Goal: Information Seeking & Learning: Learn about a topic

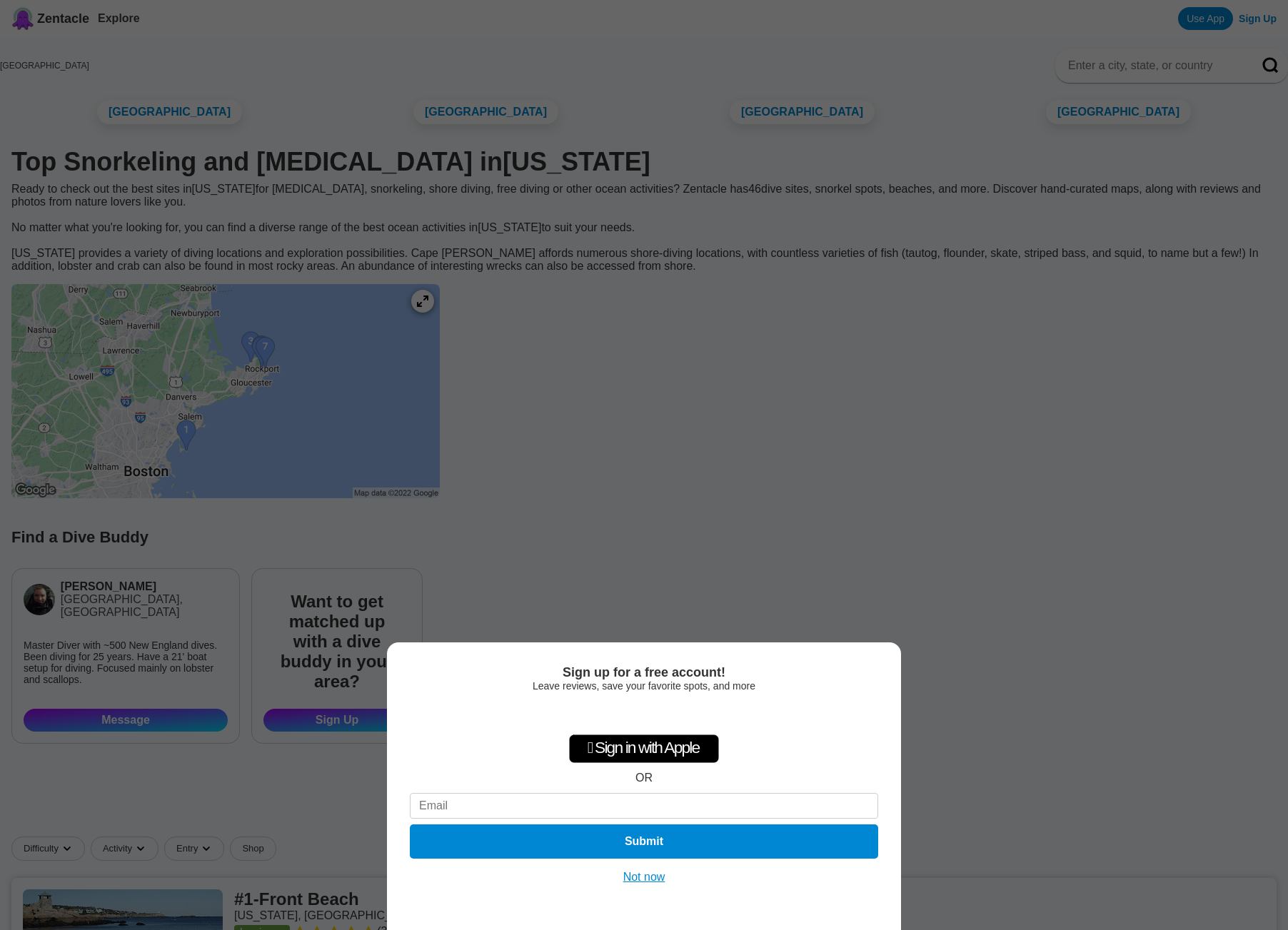
click at [654, 875] on button "Not now" at bounding box center [645, 877] width 51 height 14
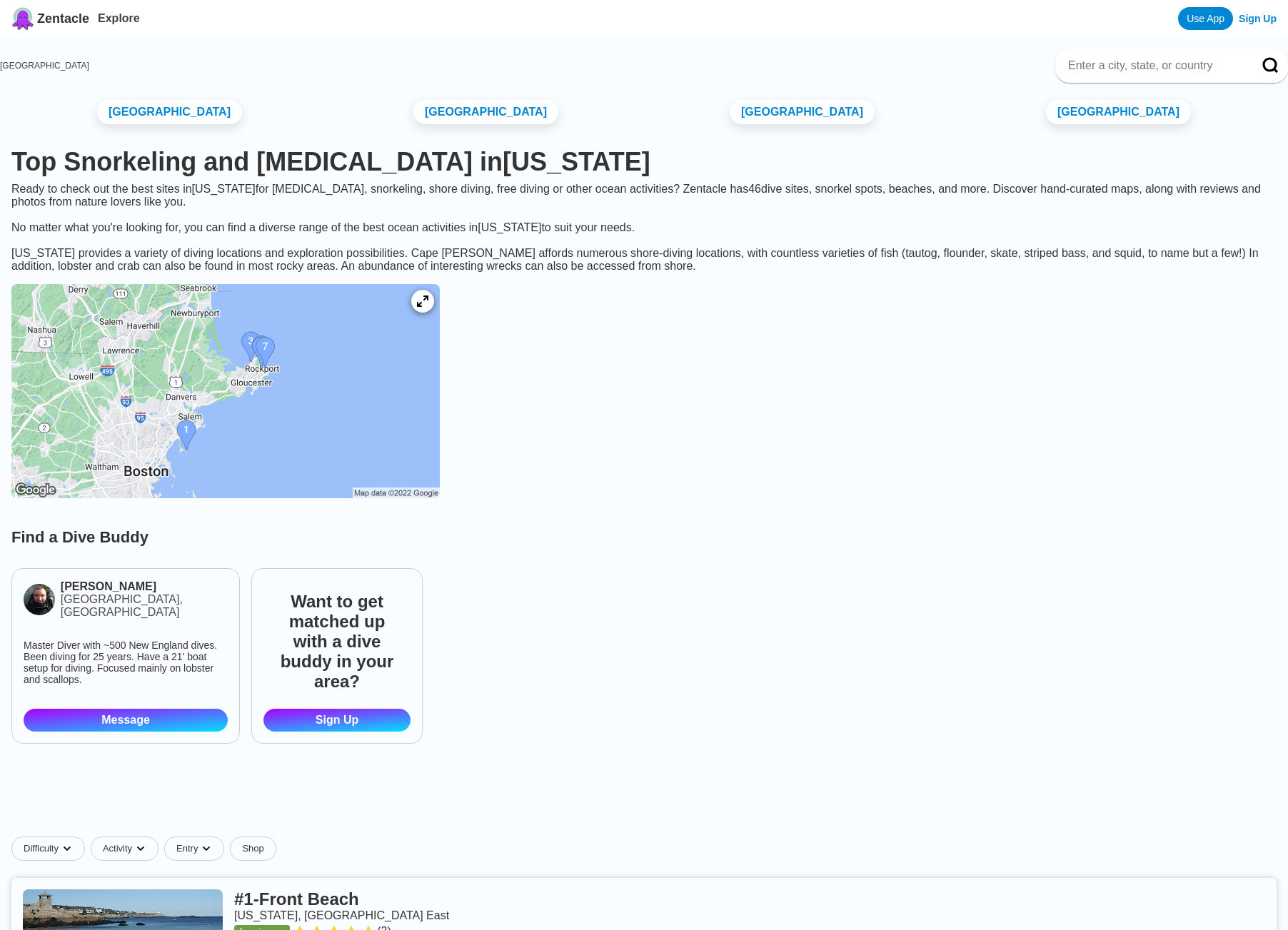
click at [333, 414] on img at bounding box center [226, 391] width 429 height 214
click at [244, 385] on img at bounding box center [226, 391] width 429 height 214
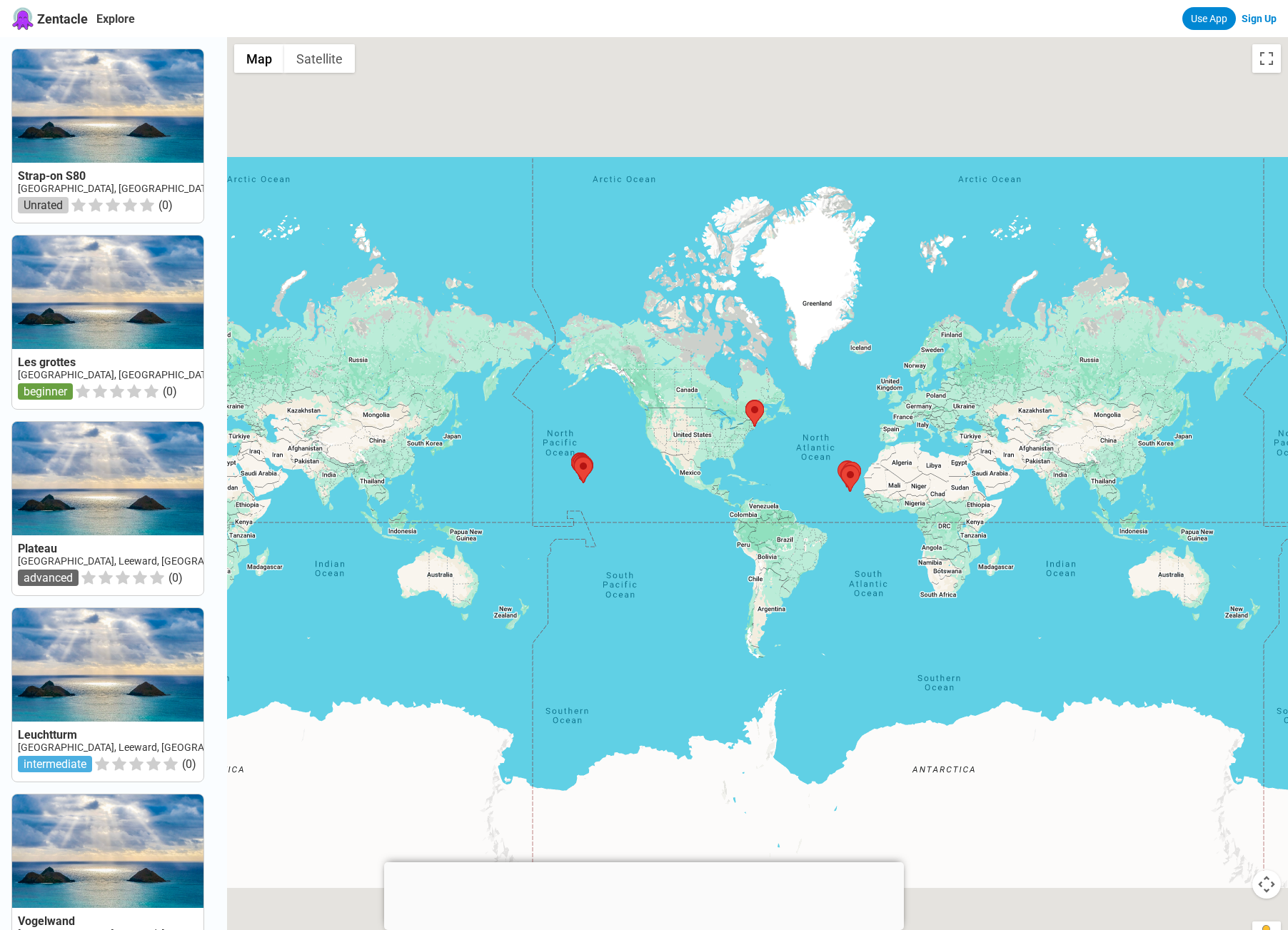
drag, startPoint x: 692, startPoint y: 447, endPoint x: 771, endPoint y: 438, distance: 79.5
click at [771, 438] on div at bounding box center [757, 501] width 1061 height 930
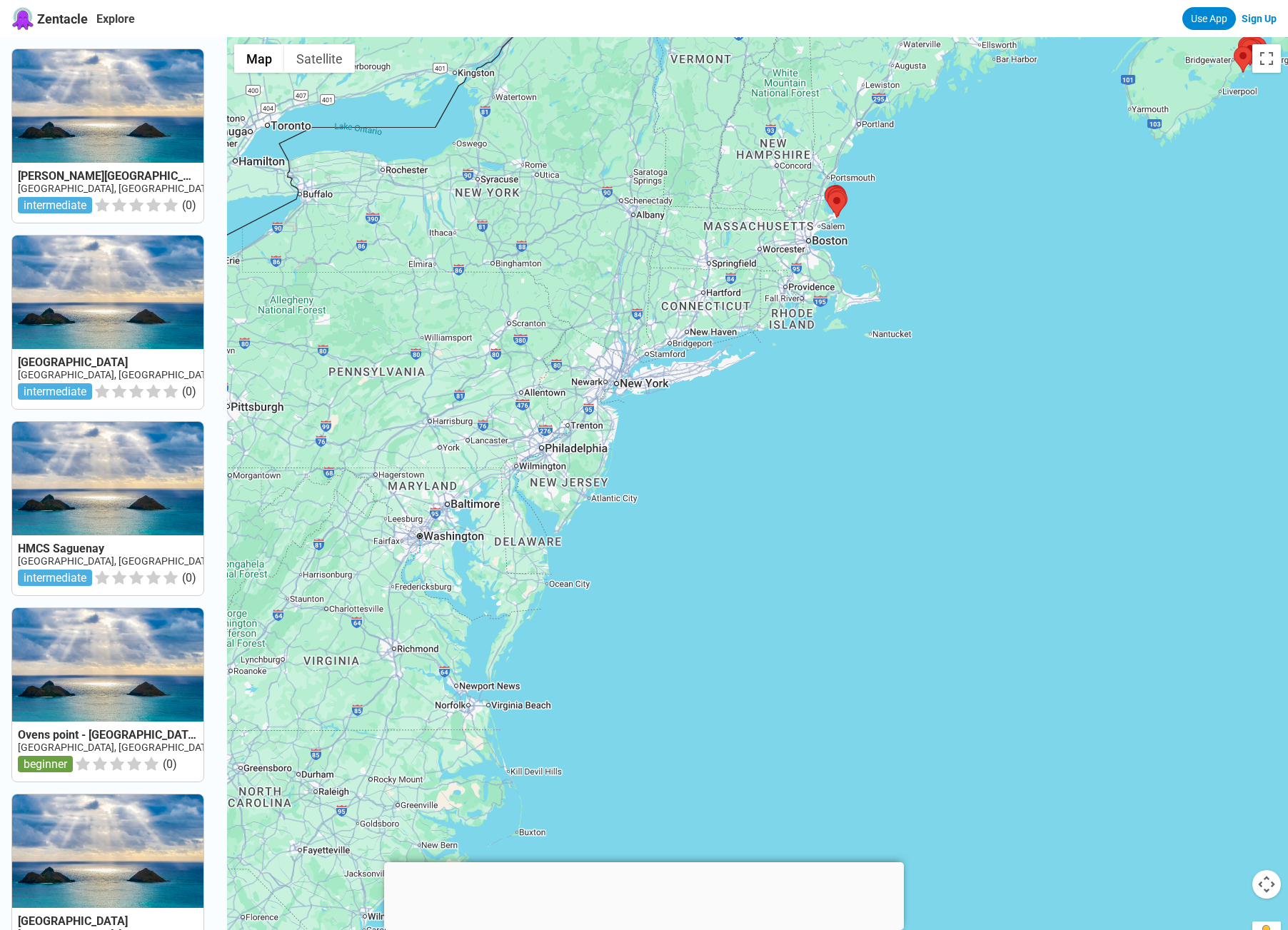
drag, startPoint x: 301, startPoint y: 369, endPoint x: 895, endPoint y: 405, distance: 595.1
click at [898, 409] on div at bounding box center [757, 501] width 1061 height 930
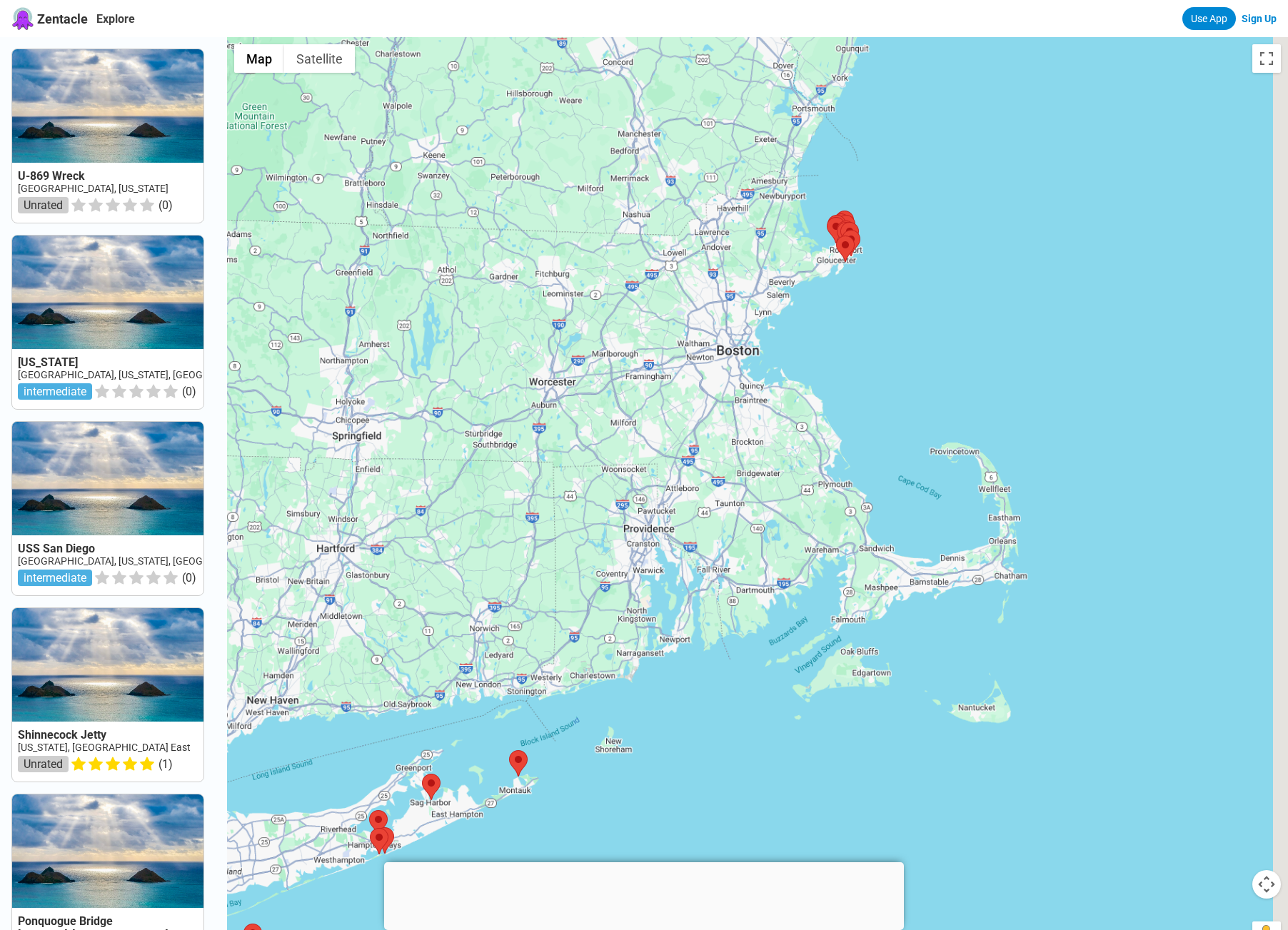
drag, startPoint x: 788, startPoint y: 262, endPoint x: 662, endPoint y: 514, distance: 281.7
click at [688, 545] on div at bounding box center [757, 501] width 1061 height 930
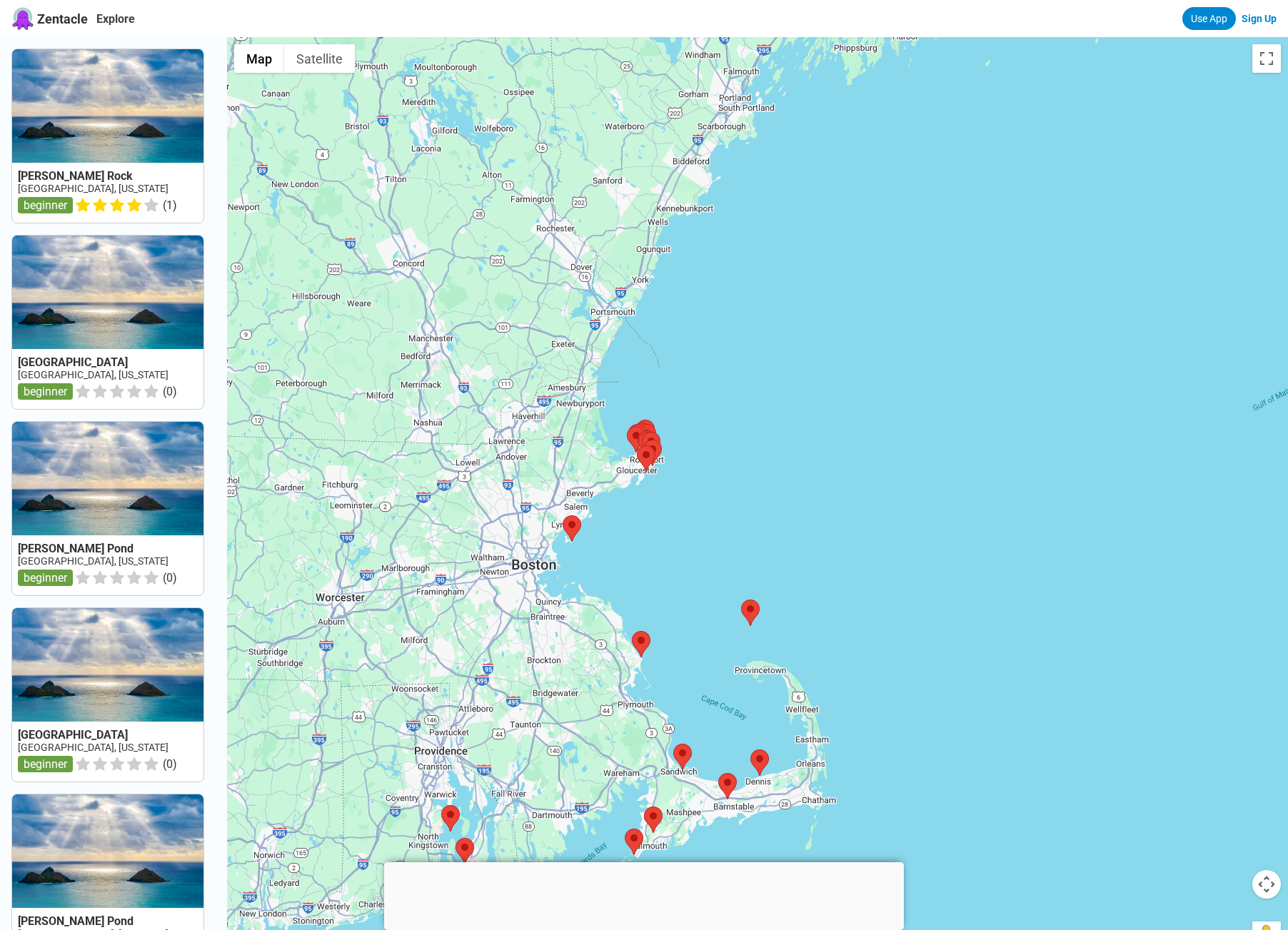
drag, startPoint x: 720, startPoint y: 427, endPoint x: 556, endPoint y: 577, distance: 222.3
click at [556, 577] on div at bounding box center [757, 501] width 1061 height 930
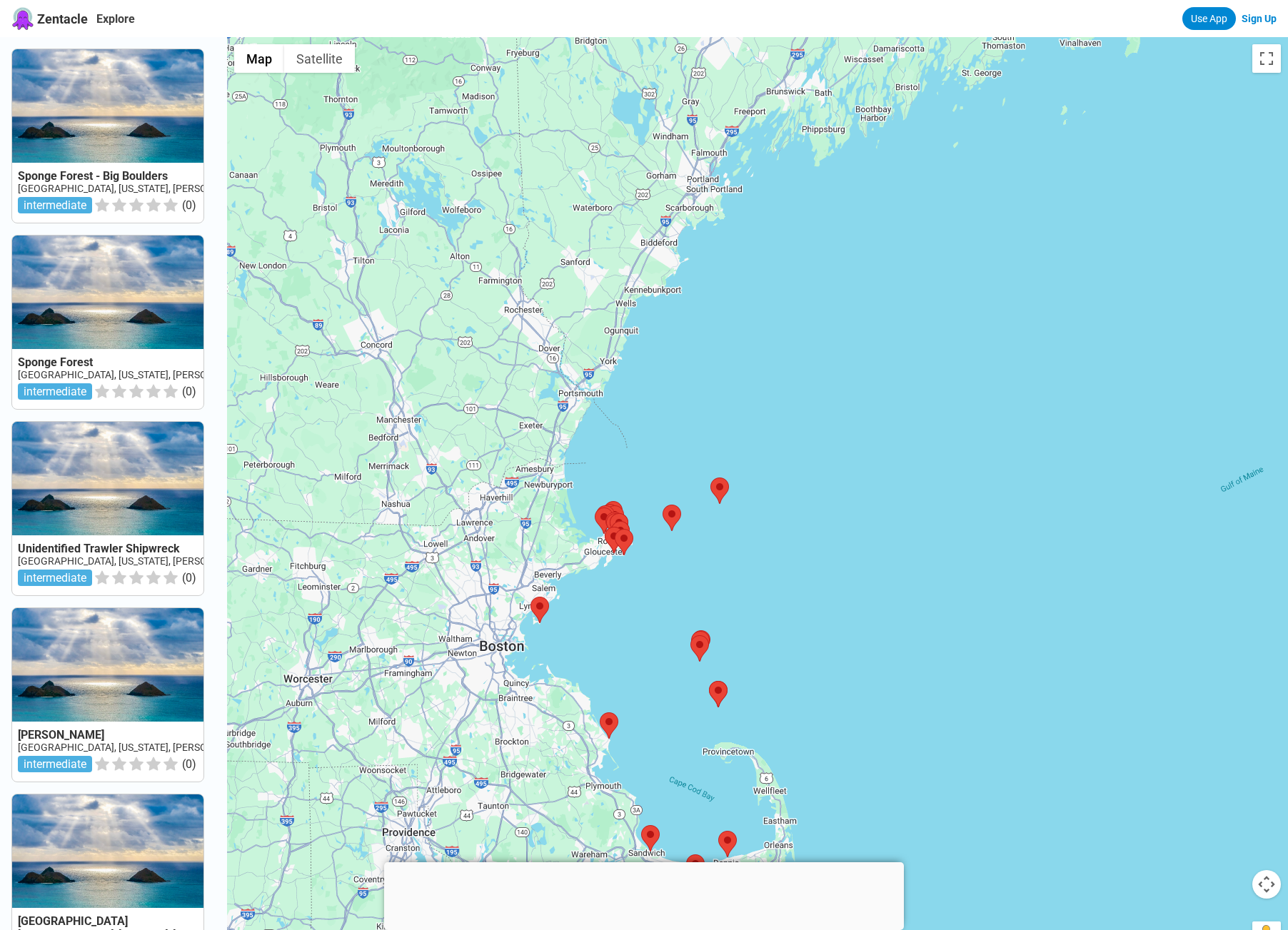
drag, startPoint x: 732, startPoint y: 442, endPoint x: 703, endPoint y: 532, distance: 94.6
click at [703, 532] on div at bounding box center [757, 501] width 1061 height 930
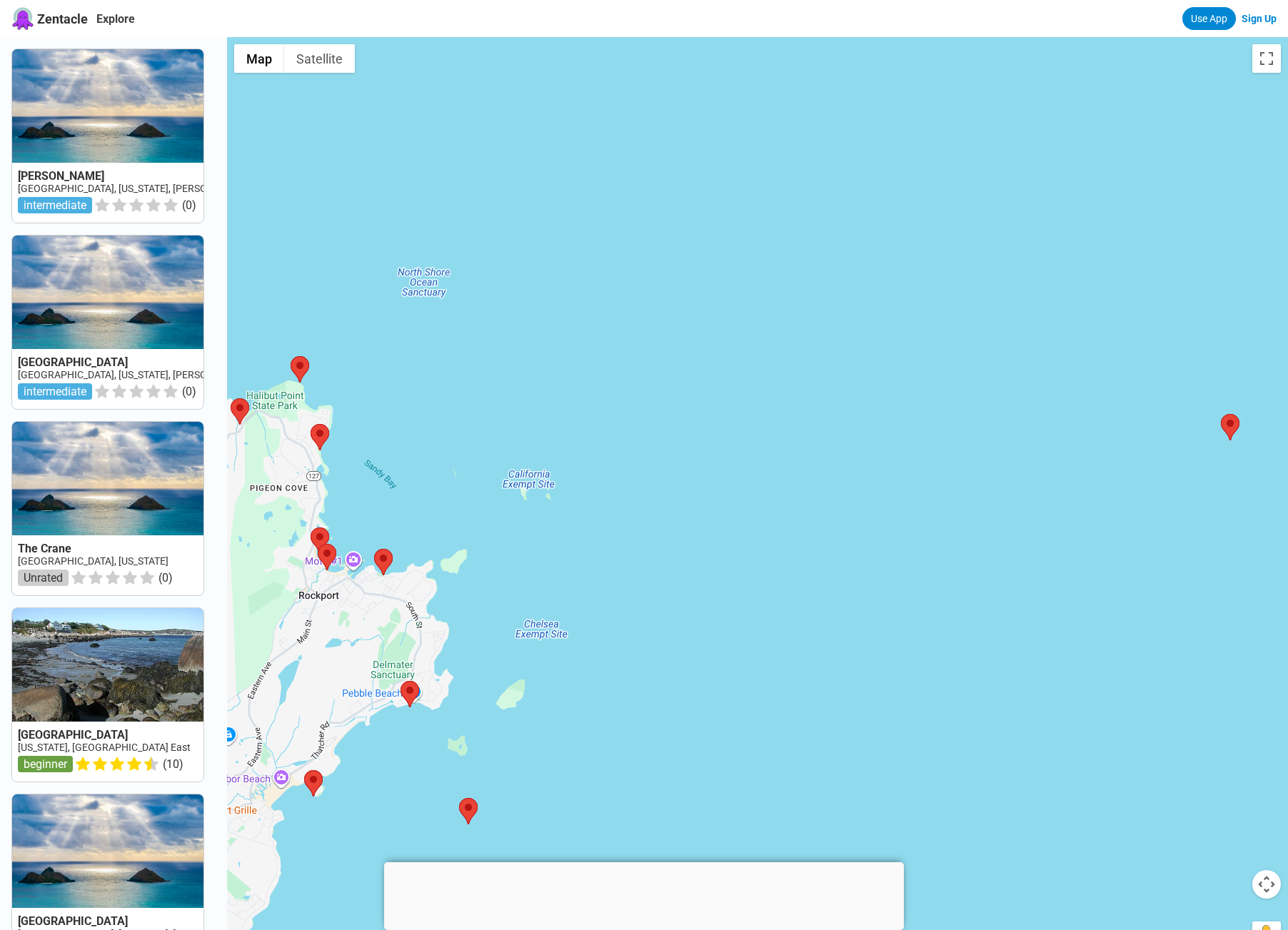
drag, startPoint x: 310, startPoint y: 506, endPoint x: 1127, endPoint y: 393, distance: 824.8
click at [1132, 391] on div at bounding box center [757, 501] width 1061 height 930
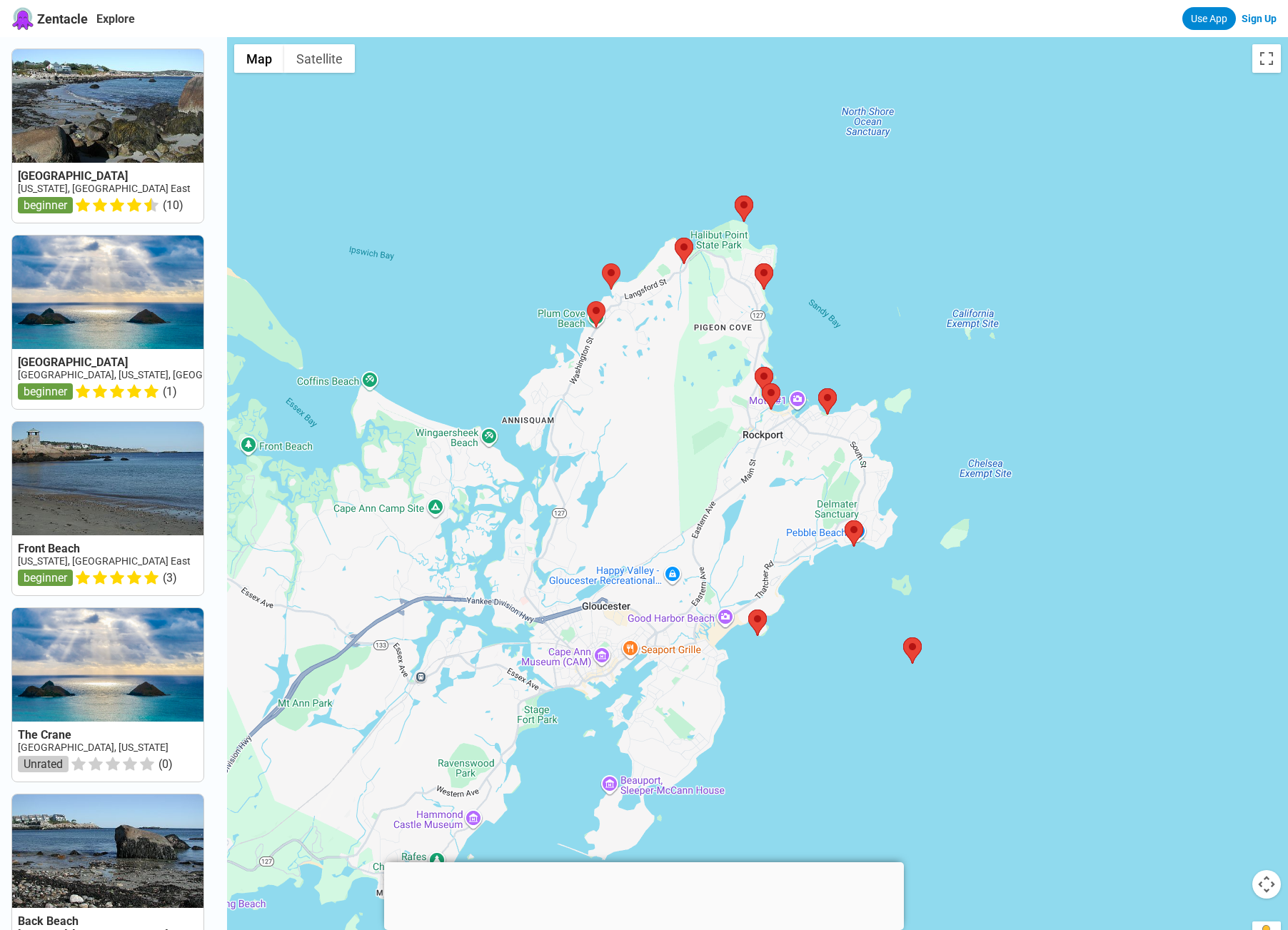
drag, startPoint x: 615, startPoint y: 584, endPoint x: 1037, endPoint y: 432, distance: 448.5
click at [1036, 431] on div at bounding box center [757, 501] width 1061 height 930
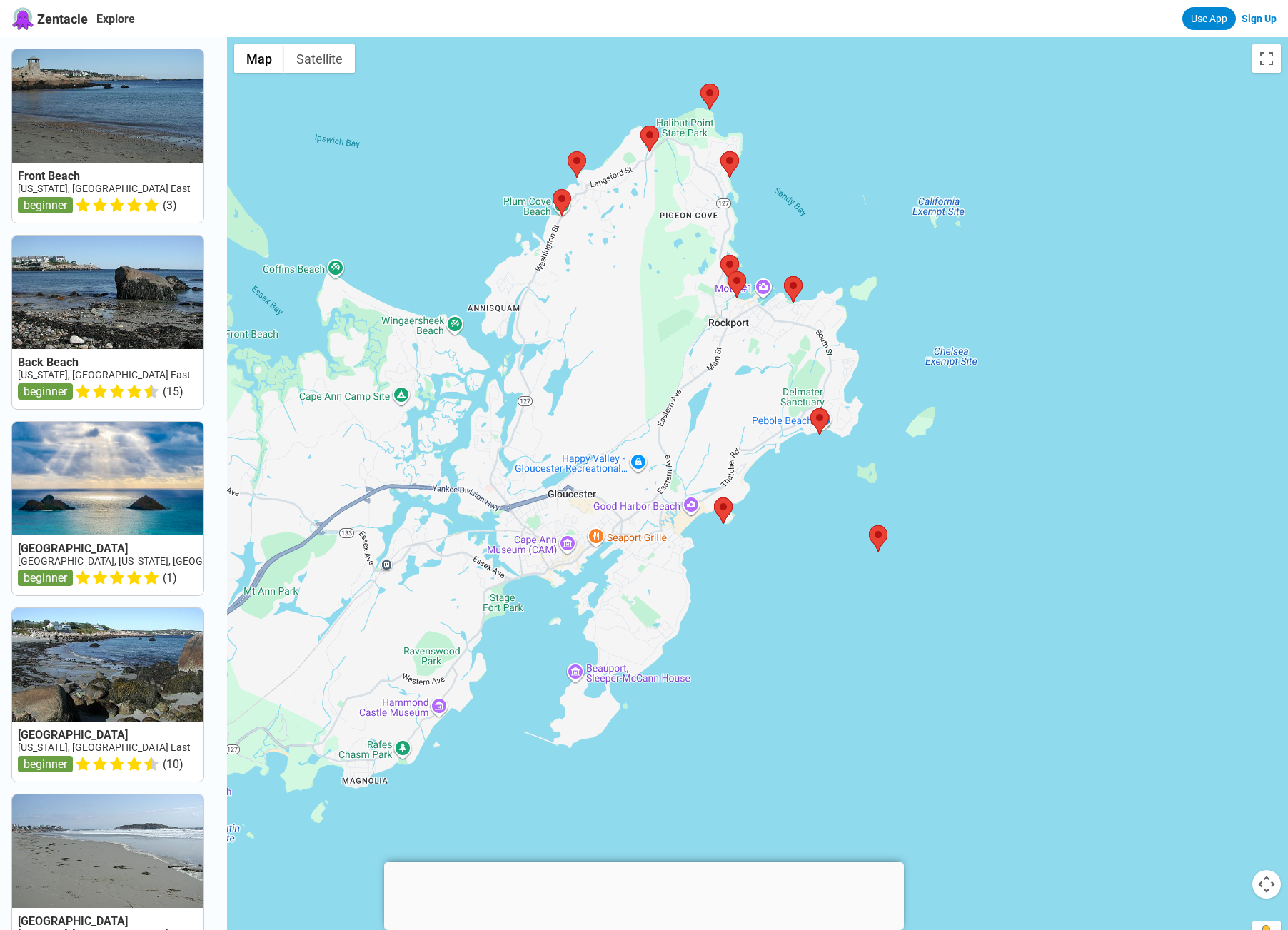
drag, startPoint x: 491, startPoint y: 643, endPoint x: 467, endPoint y: 574, distance: 73.1
click at [467, 574] on div at bounding box center [757, 501] width 1061 height 930
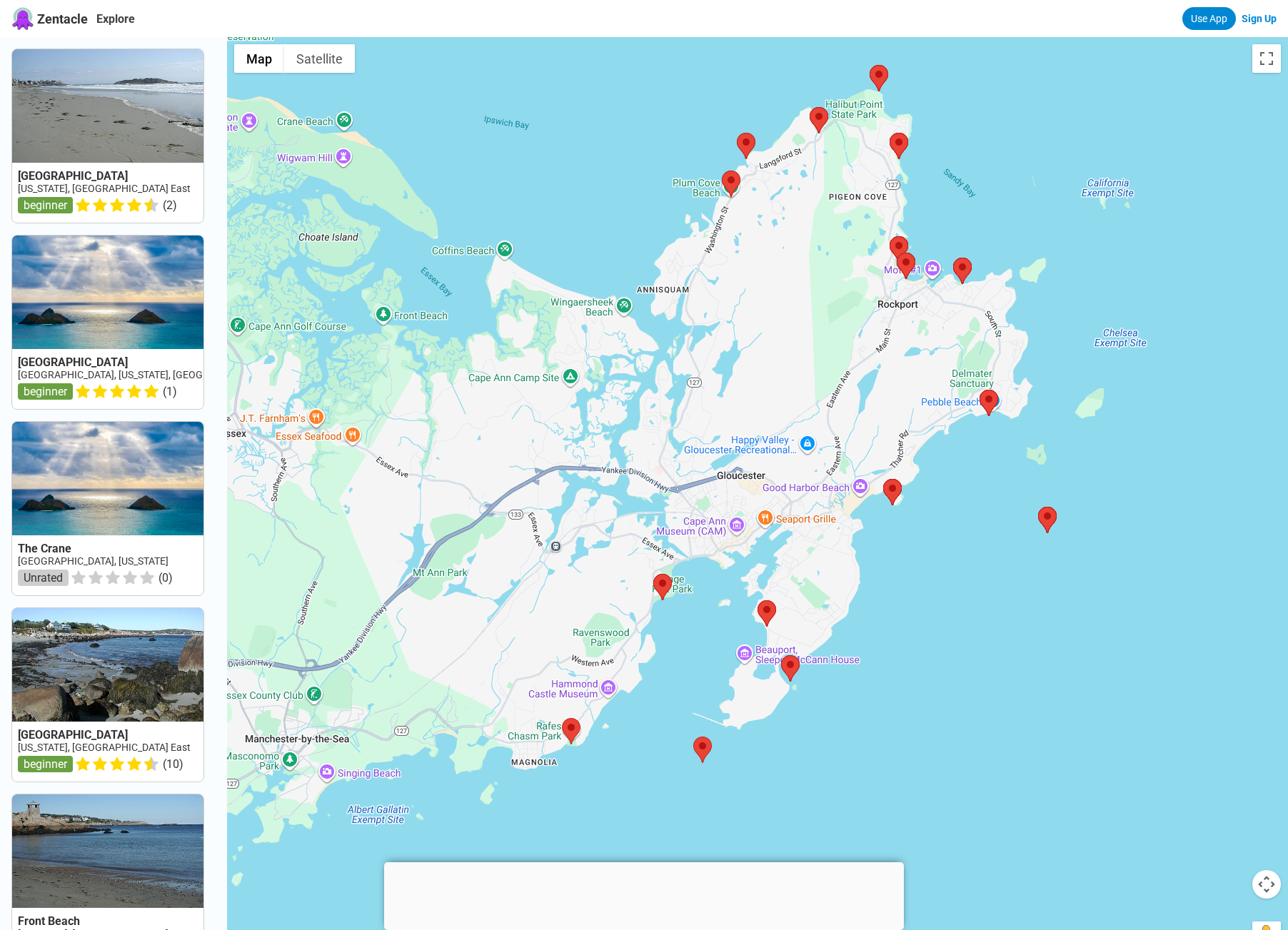
drag, startPoint x: 311, startPoint y: 614, endPoint x: 483, endPoint y: 596, distance: 172.9
click at [483, 596] on div at bounding box center [757, 501] width 1061 height 930
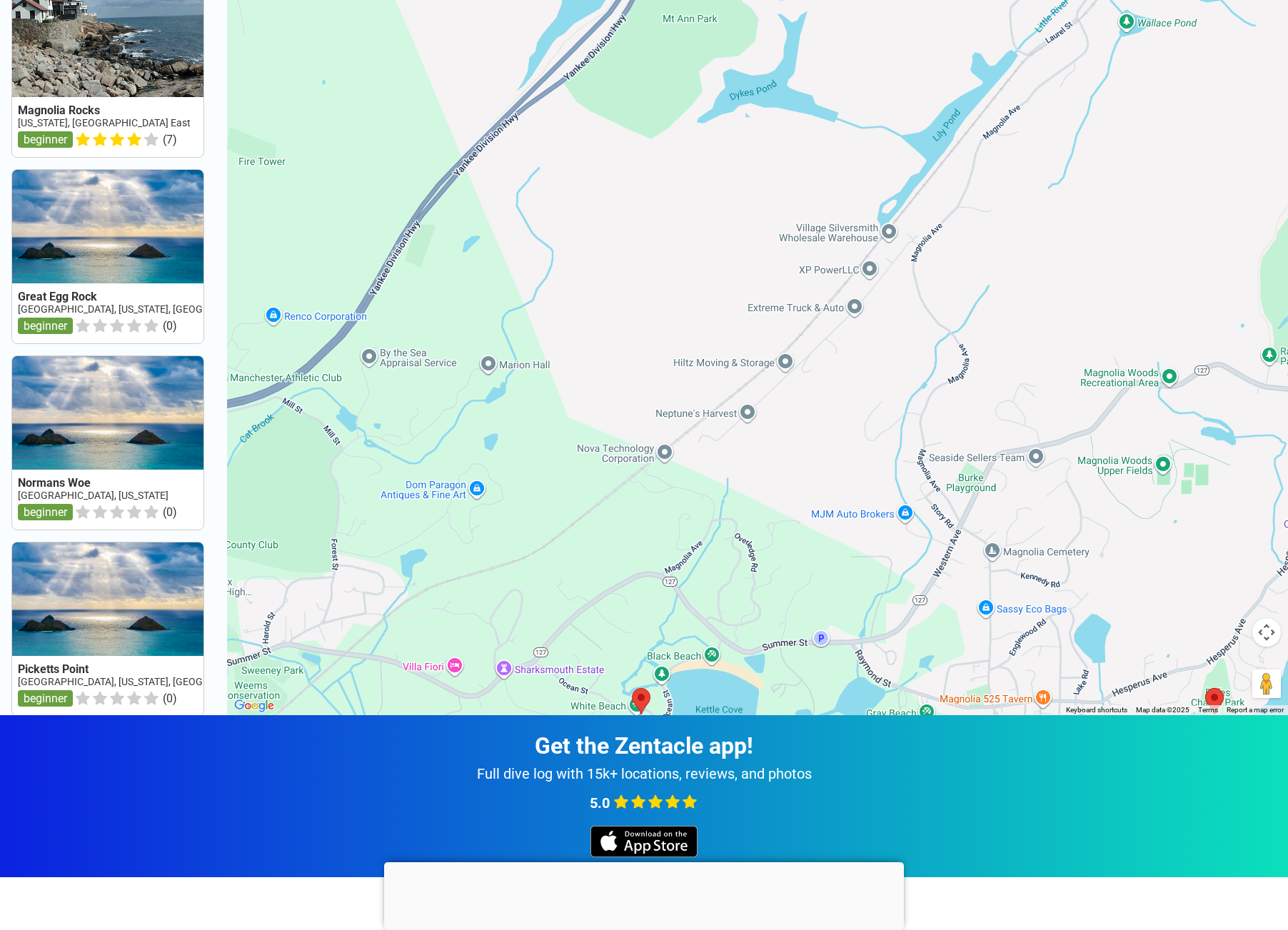
drag, startPoint x: 325, startPoint y: 335, endPoint x: 299, endPoint y: 685, distance: 351.0
click at [299, 685] on div at bounding box center [757, 249] width 1061 height 930
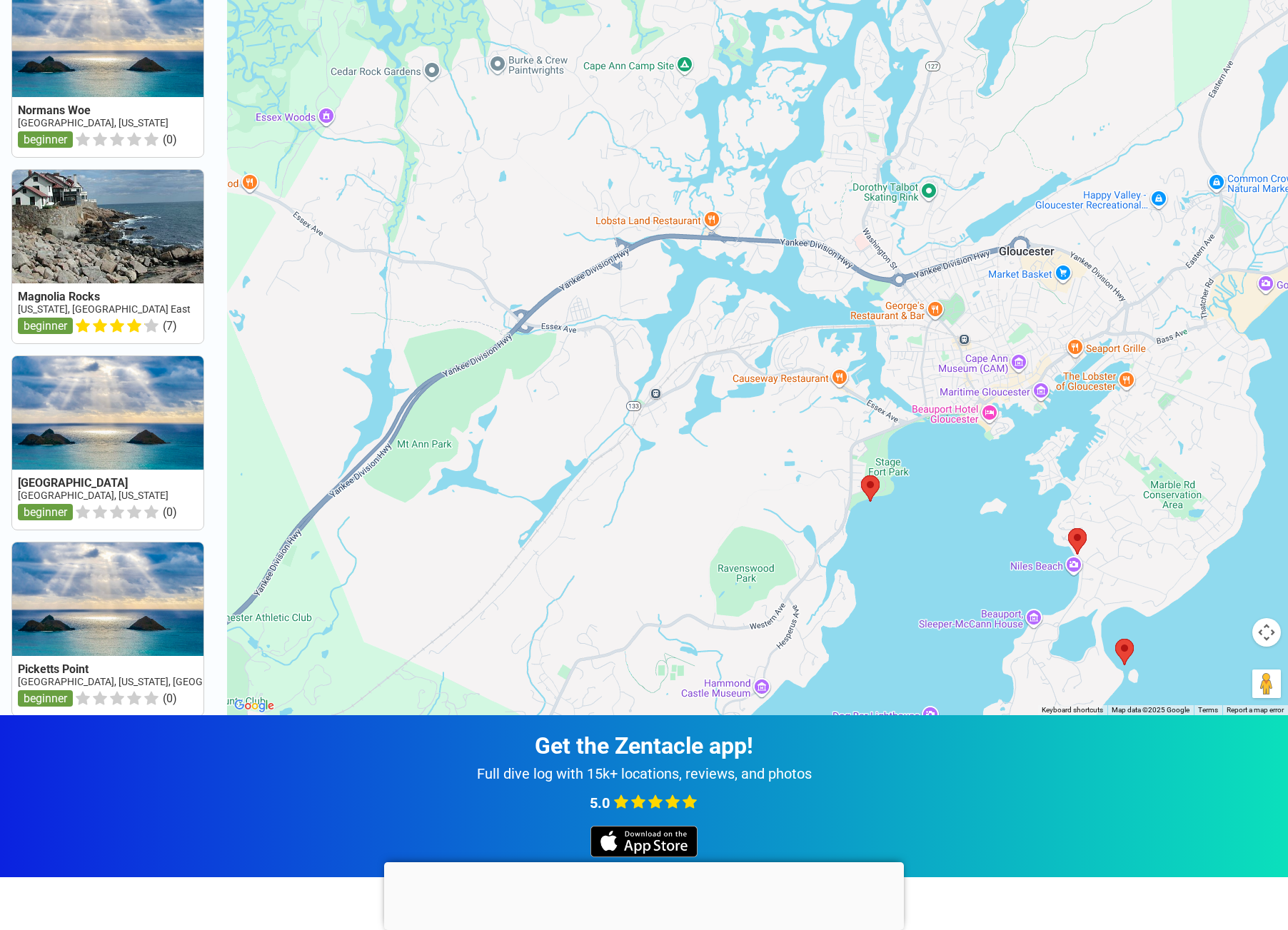
drag, startPoint x: 513, startPoint y: 288, endPoint x: 388, endPoint y: 517, distance: 260.9
click at [388, 517] on div at bounding box center [757, 249] width 1061 height 930
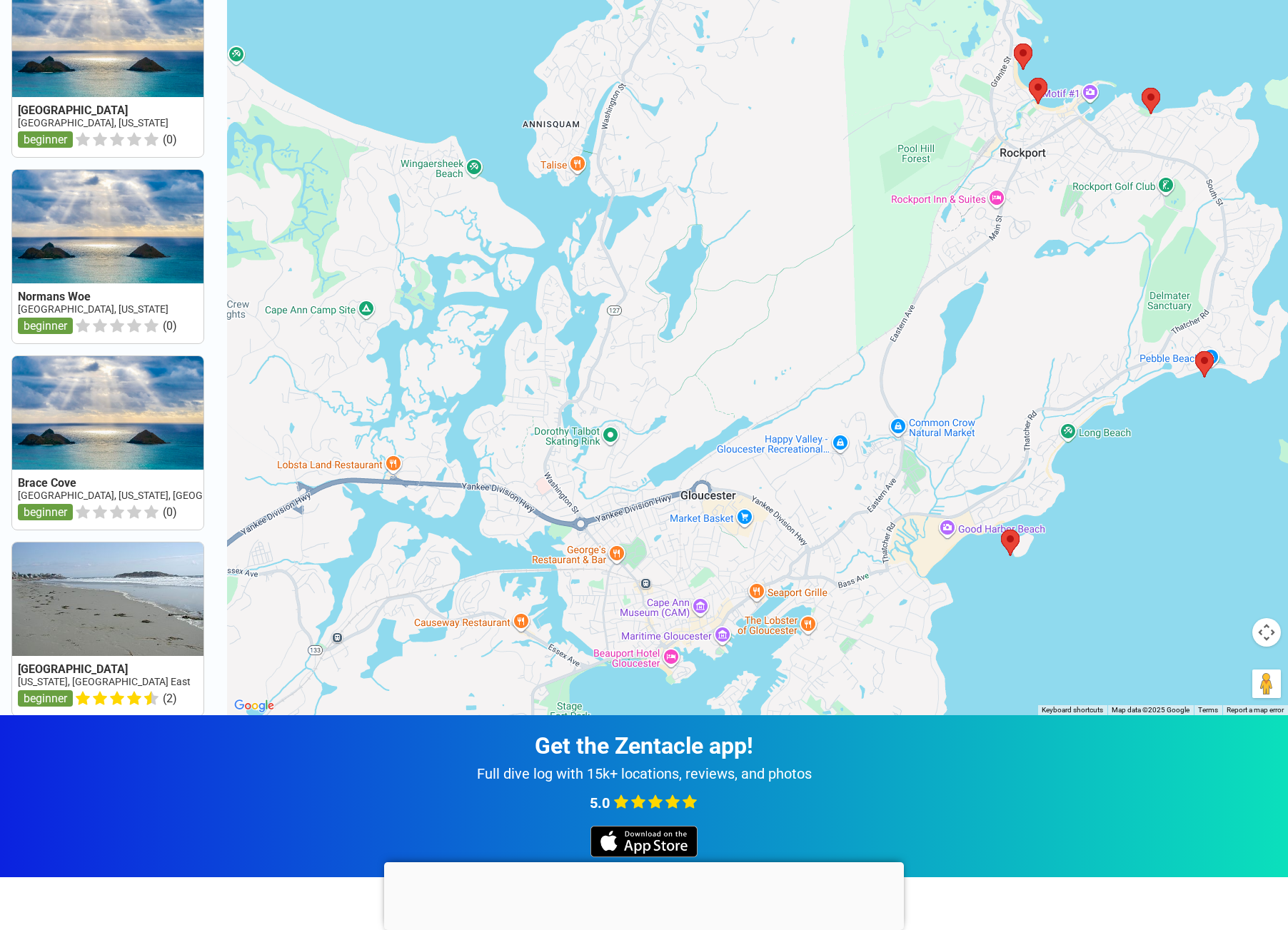
drag, startPoint x: 573, startPoint y: 416, endPoint x: 260, endPoint y: 651, distance: 391.4
click at [260, 651] on div at bounding box center [757, 249] width 1061 height 930
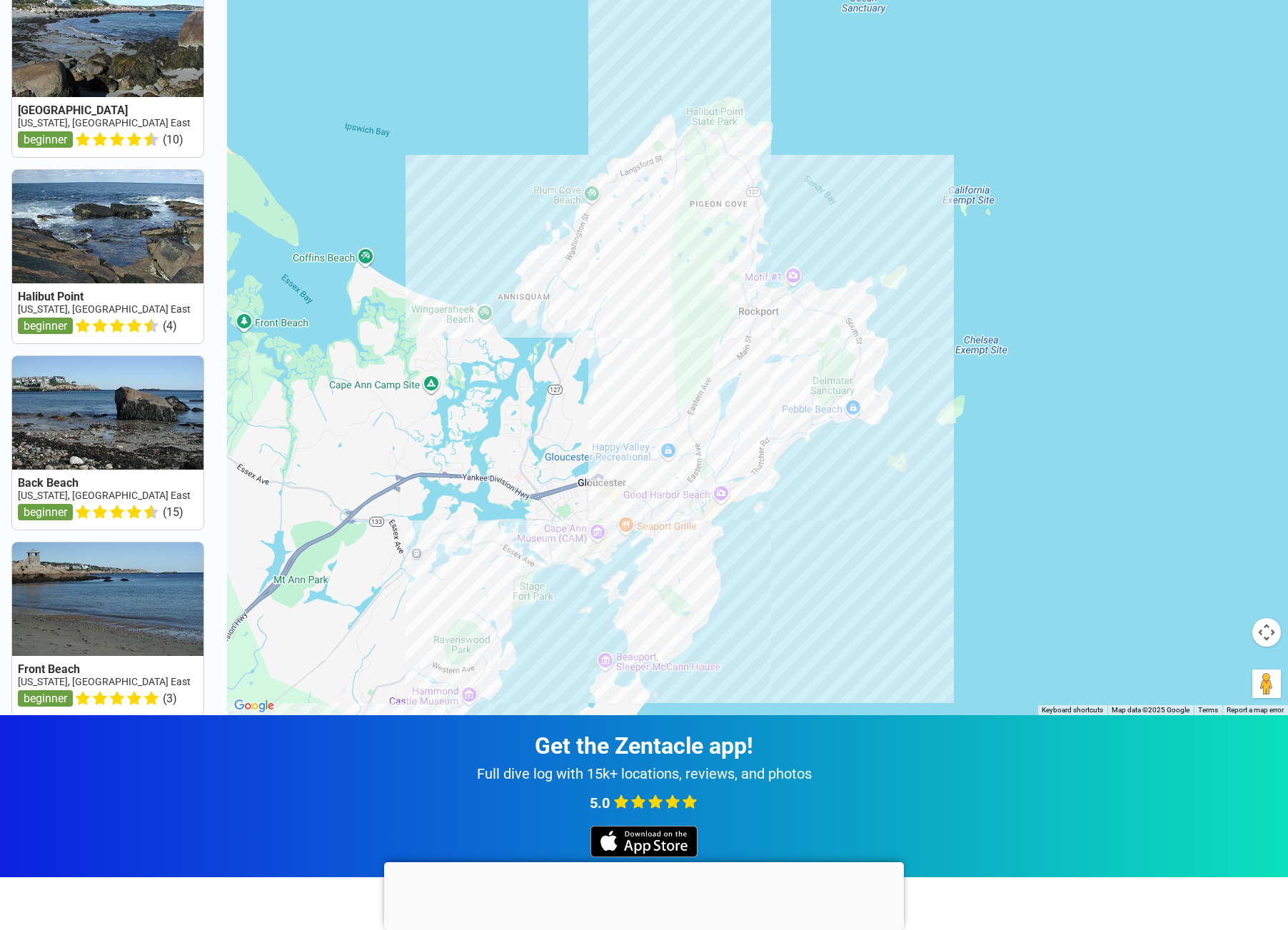
drag, startPoint x: 364, startPoint y: 499, endPoint x: 534, endPoint y: 383, distance: 205.8
click at [534, 383] on div at bounding box center [757, 249] width 1061 height 930
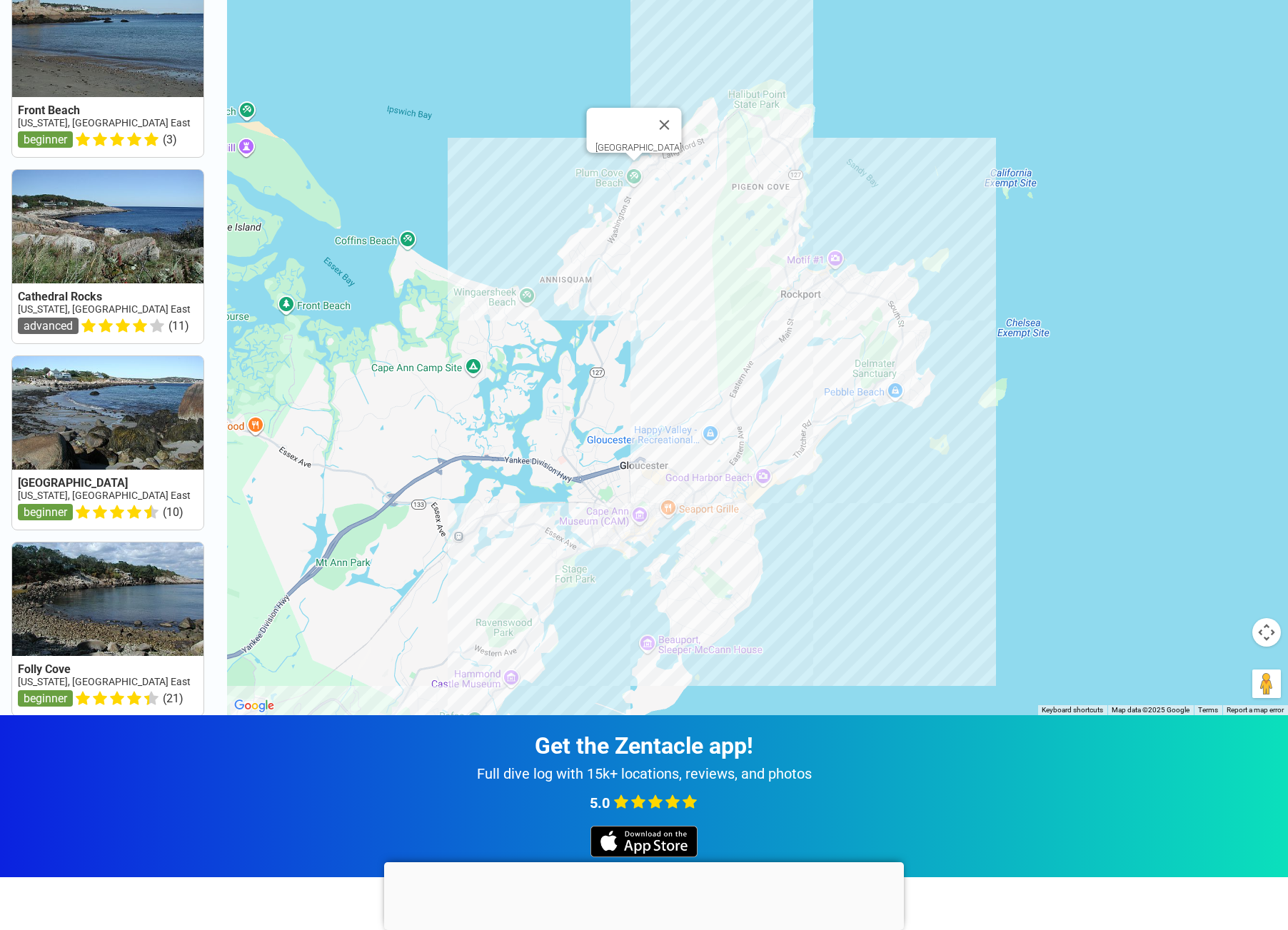
click at [631, 177] on div "[GEOGRAPHIC_DATA]" at bounding box center [757, 249] width 1061 height 930
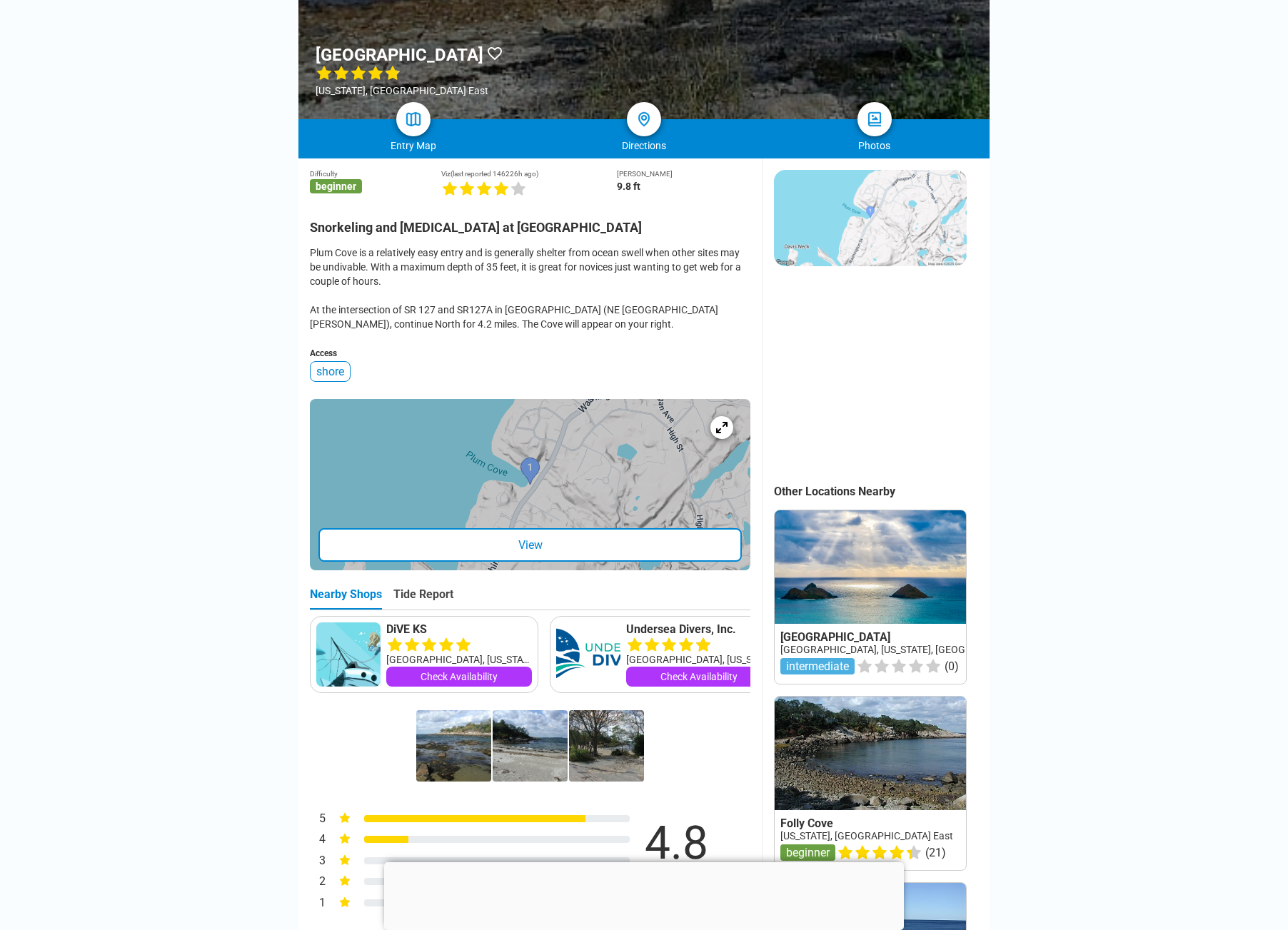
scroll to position [215, 0]
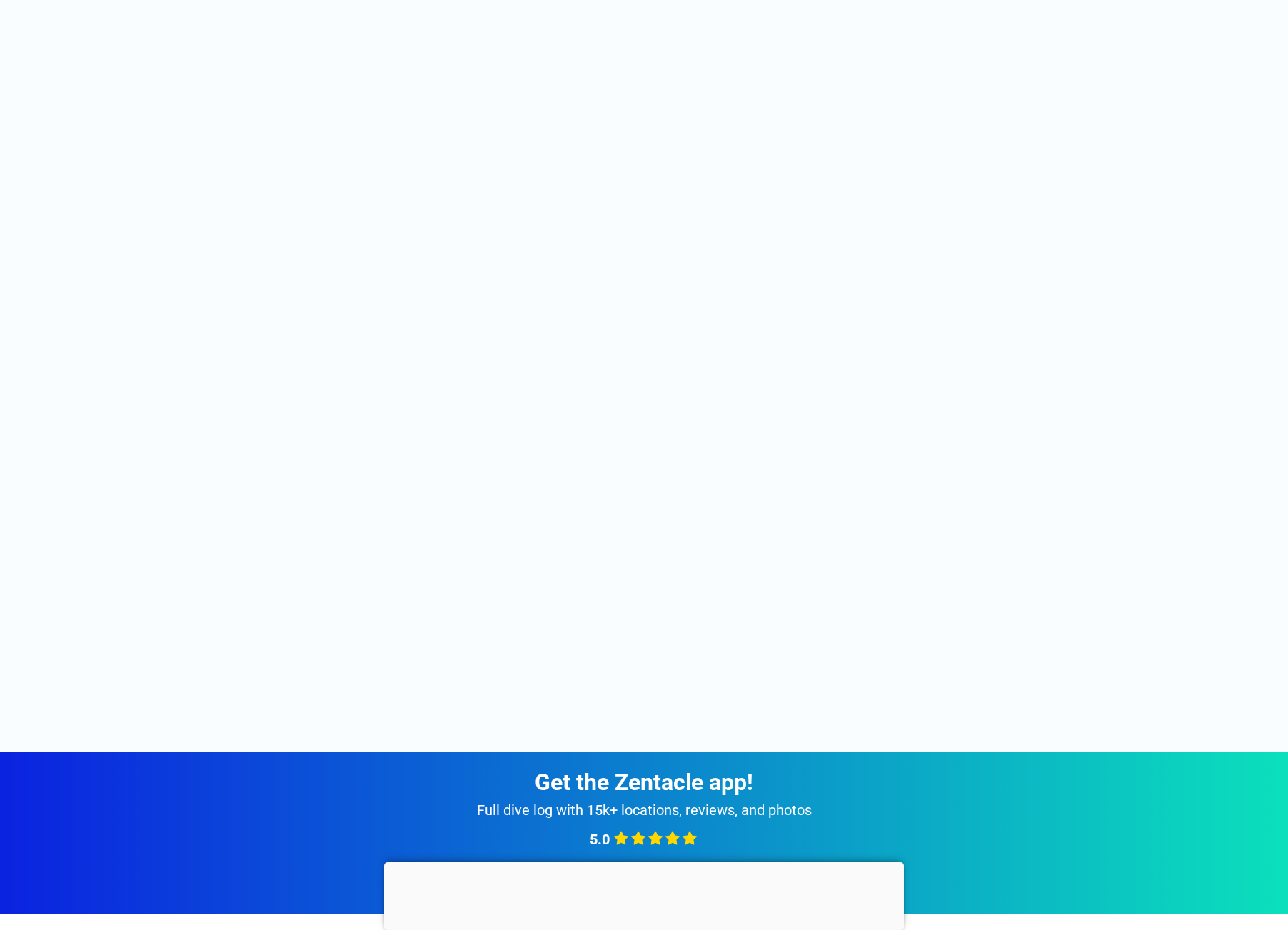
scroll to position [252, 0]
